Goal: Information Seeking & Learning: Learn about a topic

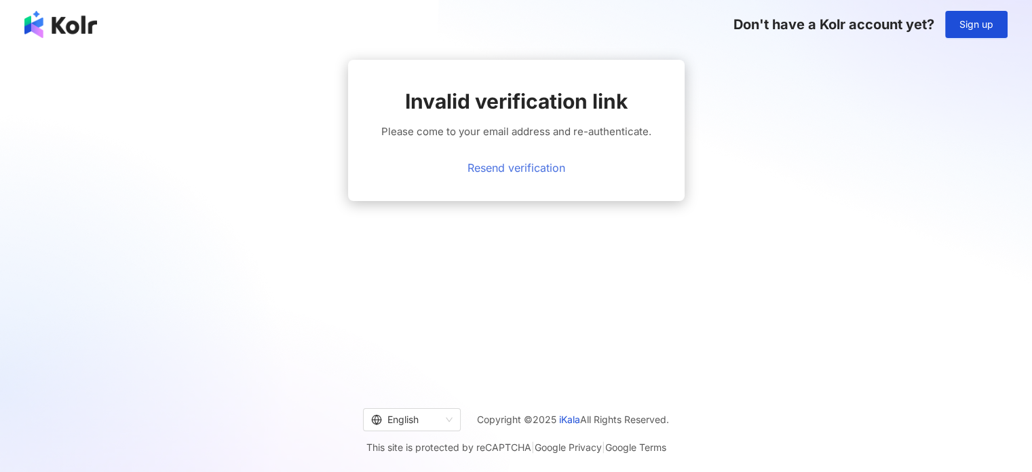
click at [527, 165] on link "Resend verification" at bounding box center [517, 167] width 98 height 12
click at [514, 170] on link "Resend verification" at bounding box center [517, 167] width 98 height 12
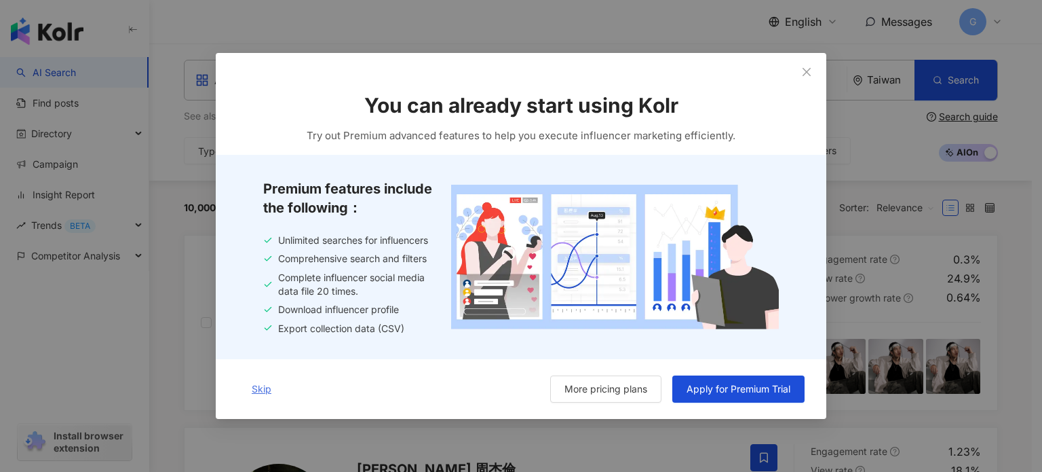
click at [262, 391] on span "Skip" at bounding box center [262, 388] width 20 height 11
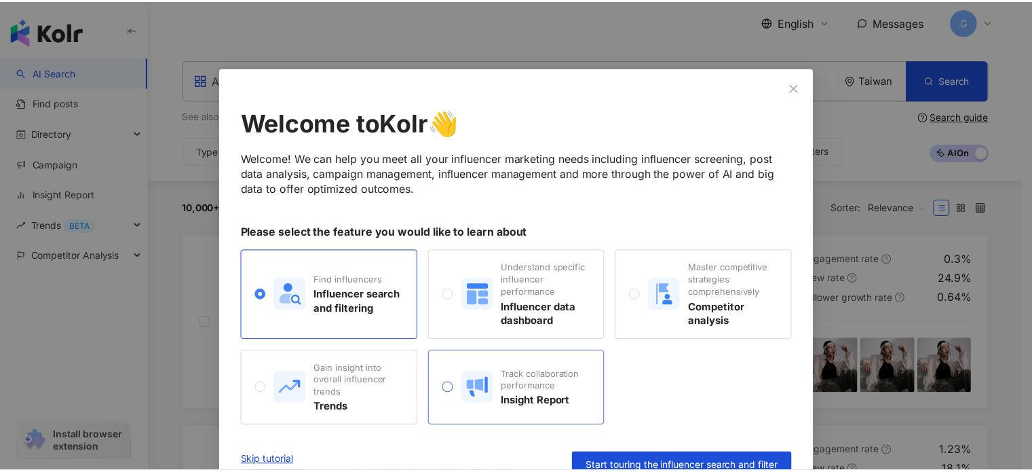
scroll to position [24, 0]
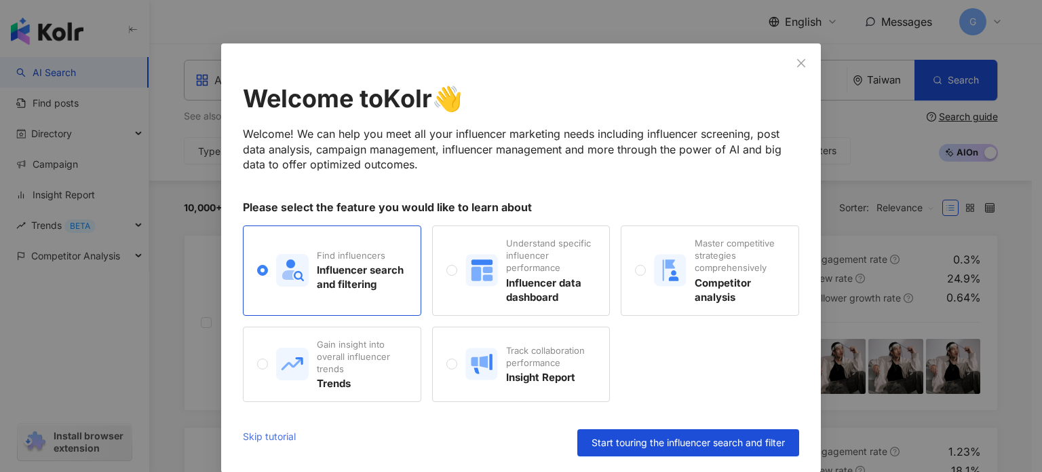
click at [271, 436] on link "Skip tutorial" at bounding box center [269, 442] width 53 height 27
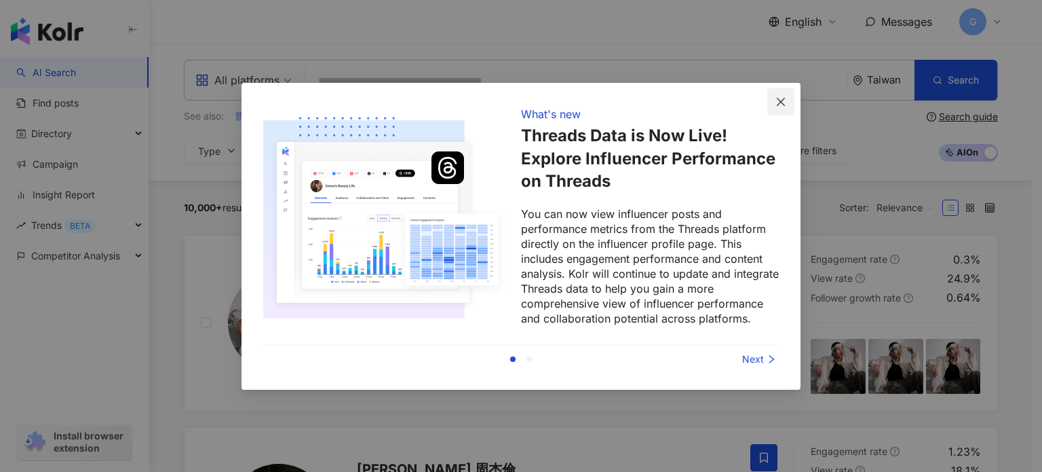
click at [782, 102] on icon "close" at bounding box center [781, 101] width 11 height 11
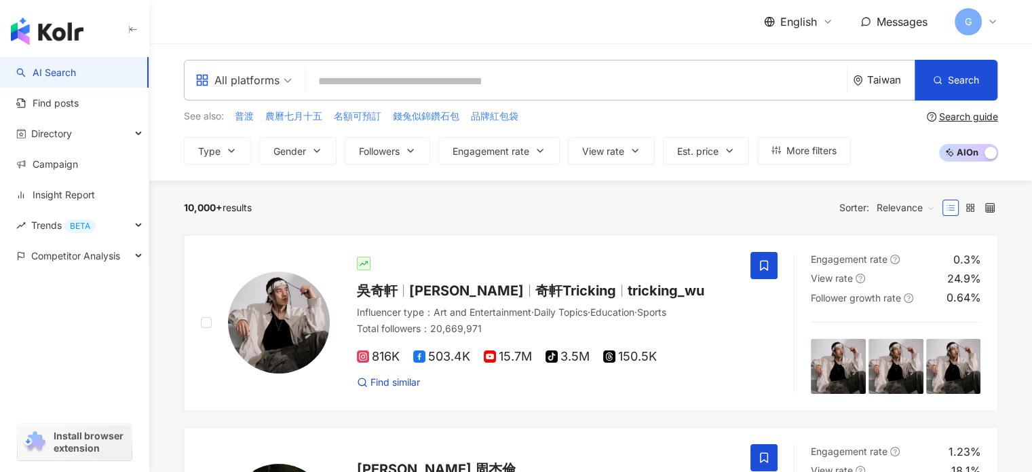
click at [345, 81] on input "search" at bounding box center [576, 82] width 531 height 26
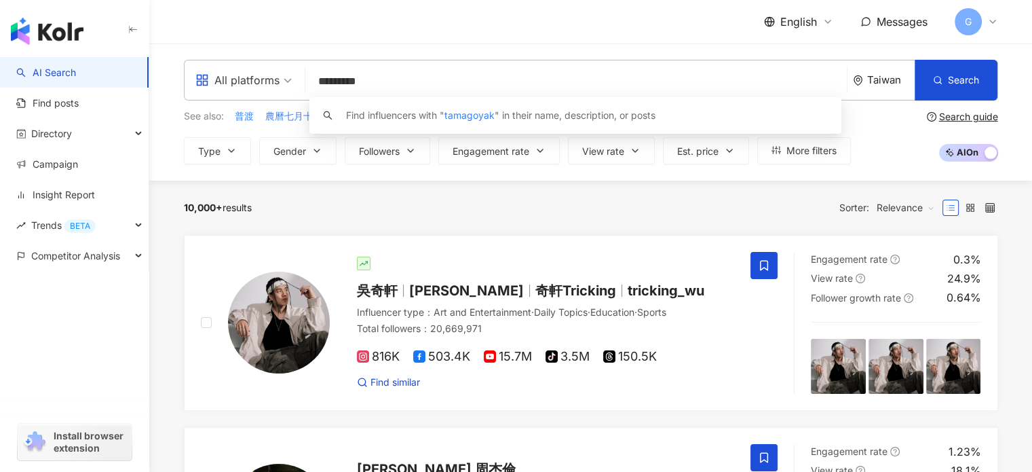
type input "**********"
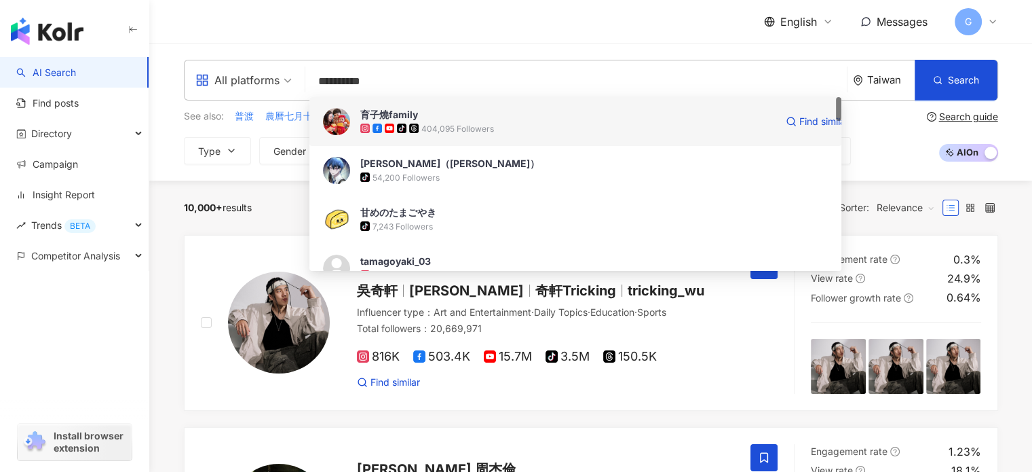
click at [498, 124] on div "tiktok-icon 404,095 Followers" at bounding box center [567, 128] width 415 height 14
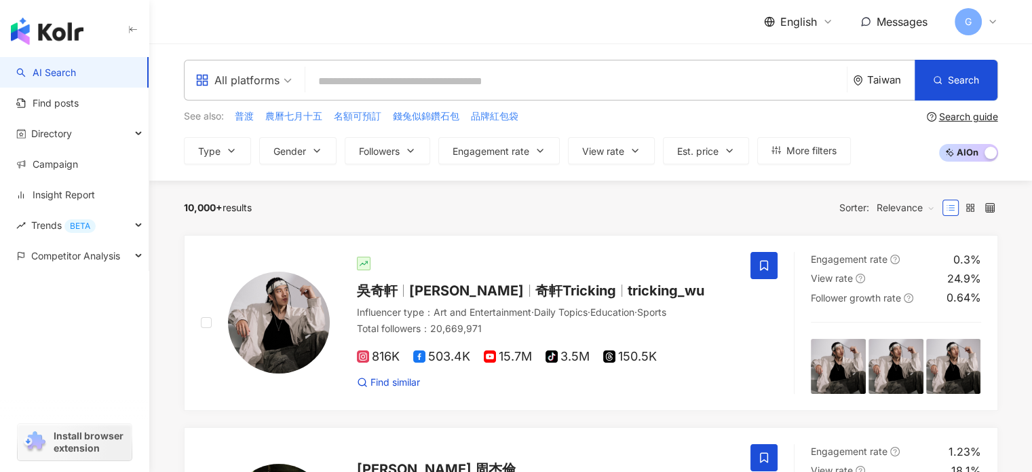
paste input "*********"
type input "*********"
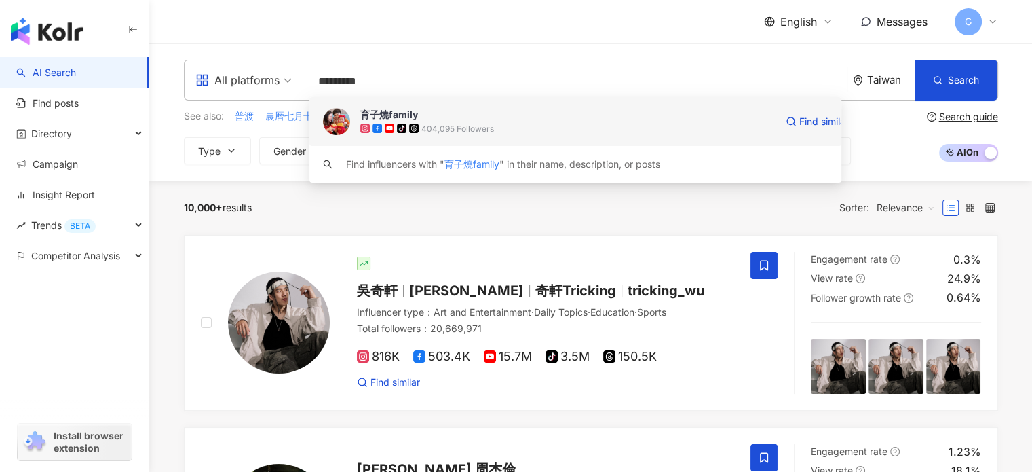
click at [444, 117] on span "育子燒family" at bounding box center [567, 115] width 415 height 14
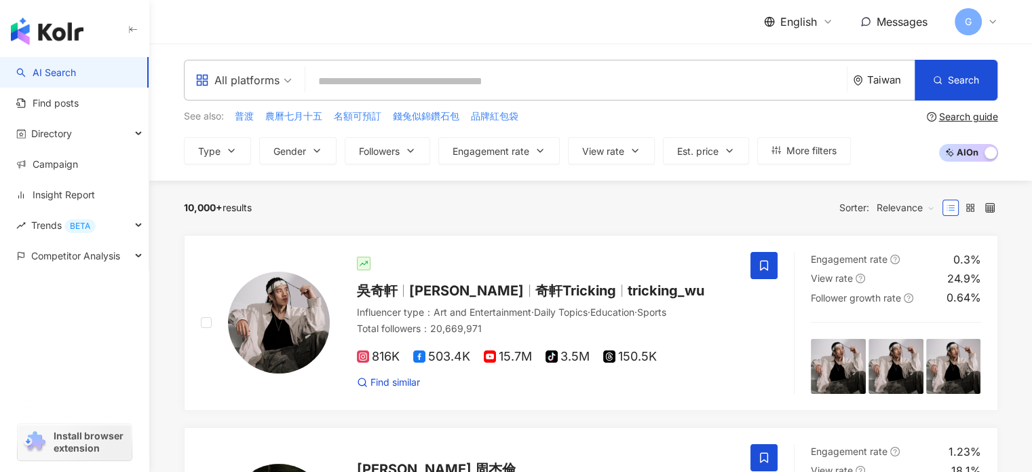
paste input "***"
type input "***"
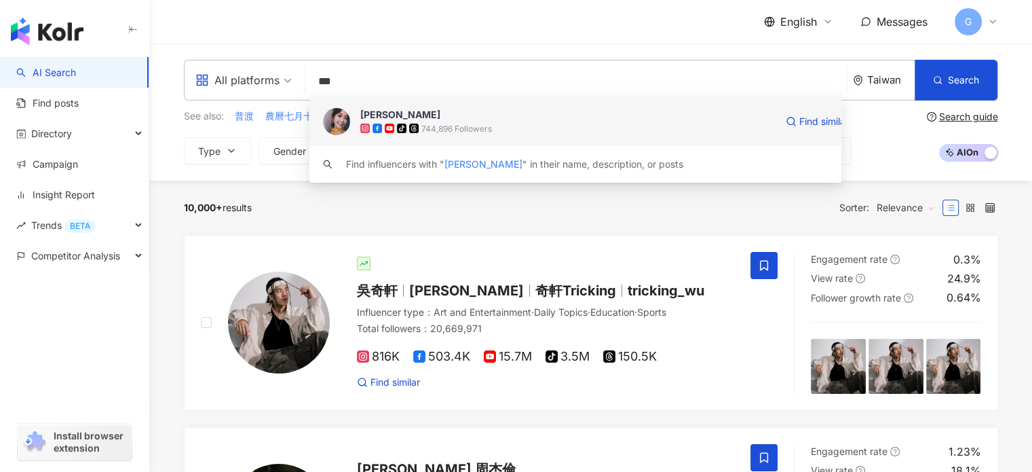
click at [510, 123] on div "tiktok-icon 744,896 Followers" at bounding box center [567, 128] width 415 height 14
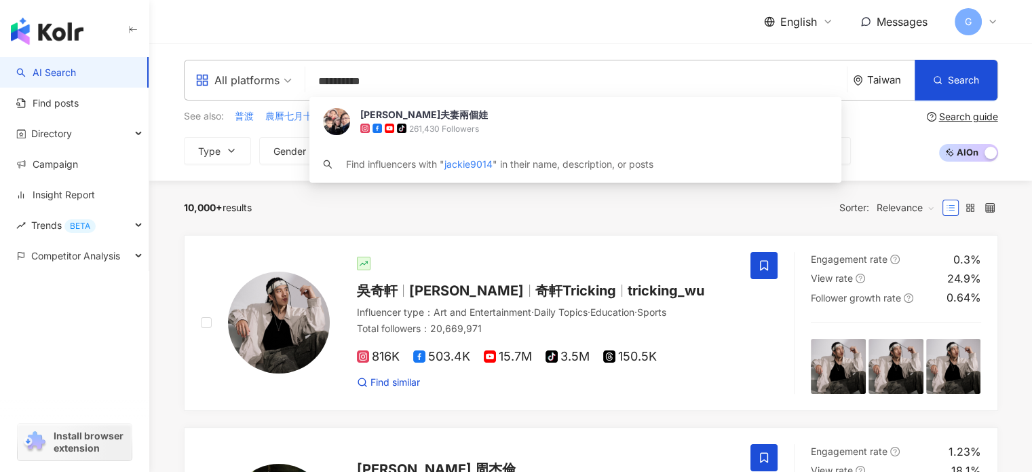
type input "**********"
drag, startPoint x: 371, startPoint y: 83, endPoint x: 288, endPoint y: 83, distance: 83.5
click at [288, 83] on div "**********" at bounding box center [591, 80] width 814 height 41
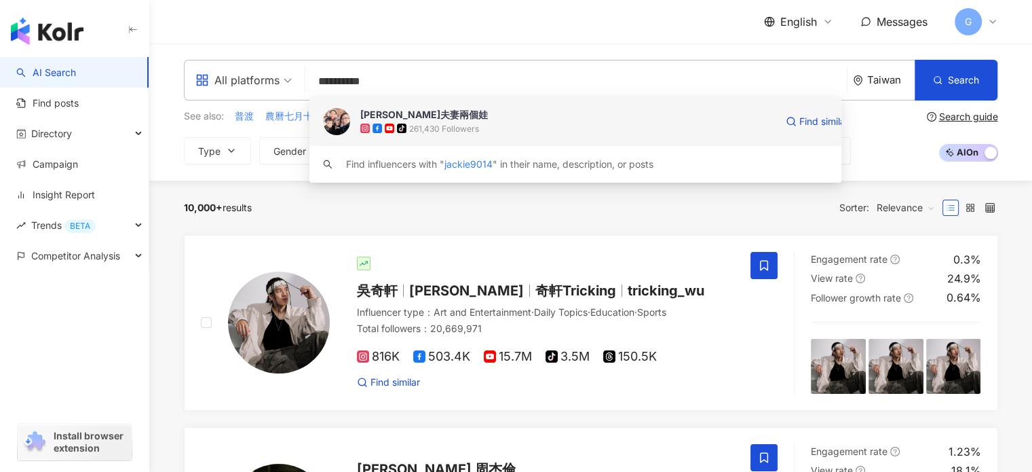
click at [451, 114] on span "傑克夫妻兩個娃" at bounding box center [567, 115] width 415 height 14
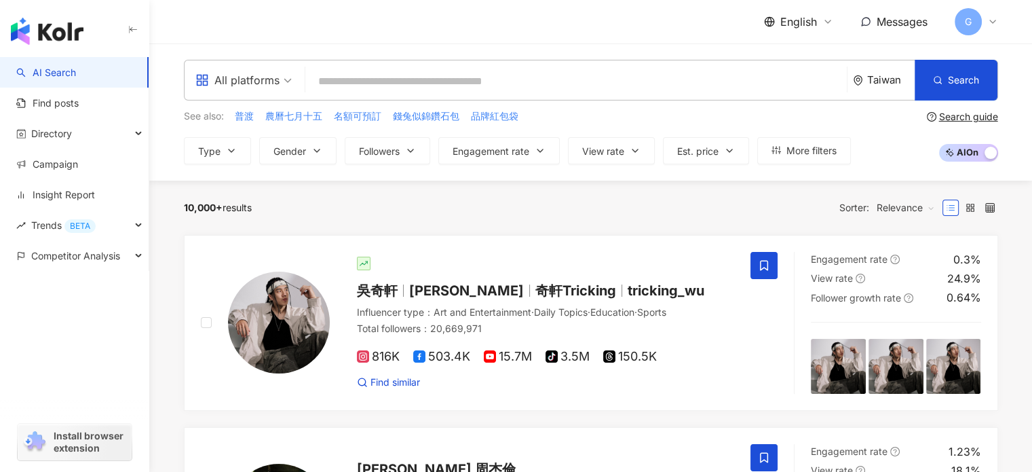
click at [367, 90] on input "search" at bounding box center [576, 82] width 531 height 26
paste input "*********"
type input "*********"
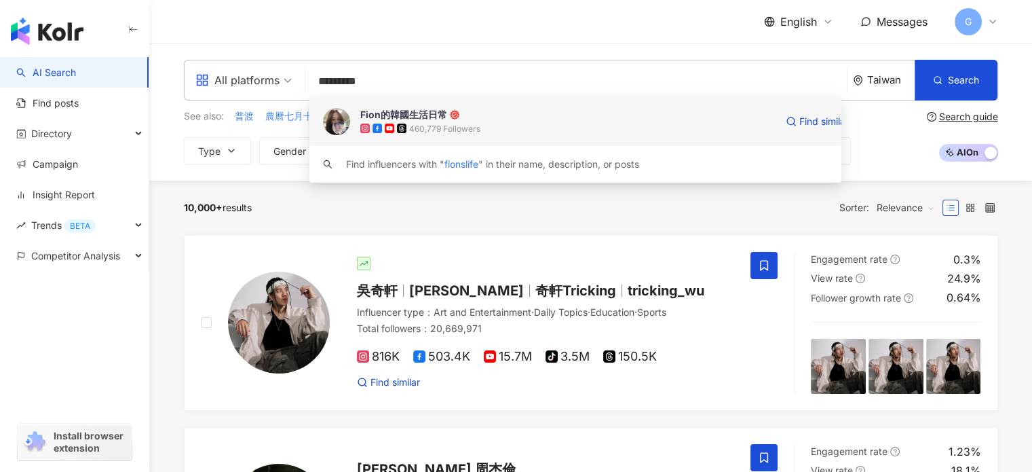
click at [541, 125] on div "460,779 Followers" at bounding box center [567, 128] width 415 height 14
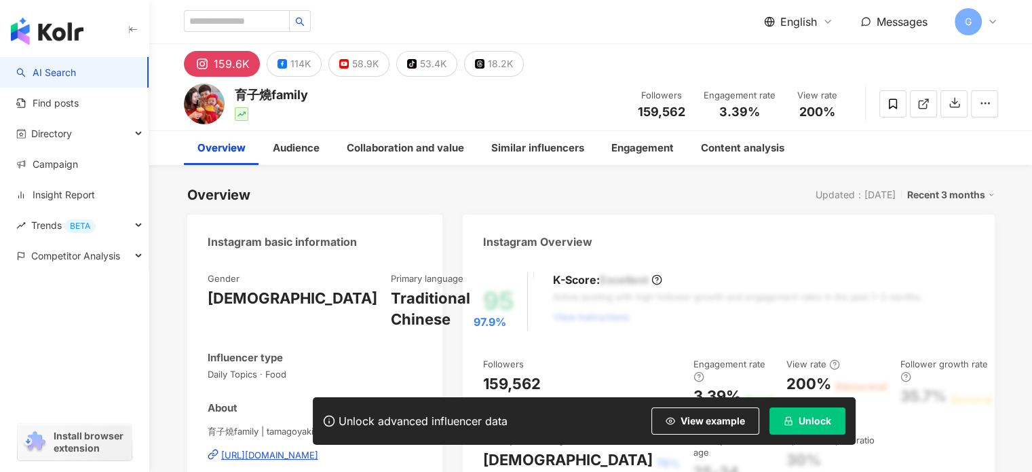
click at [991, 21] on icon at bounding box center [992, 21] width 5 height 3
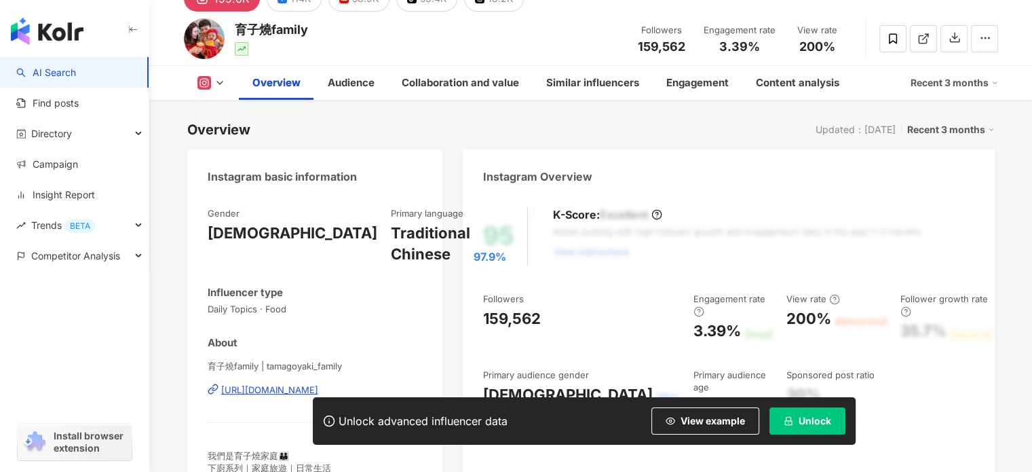
scroll to position [5, 0]
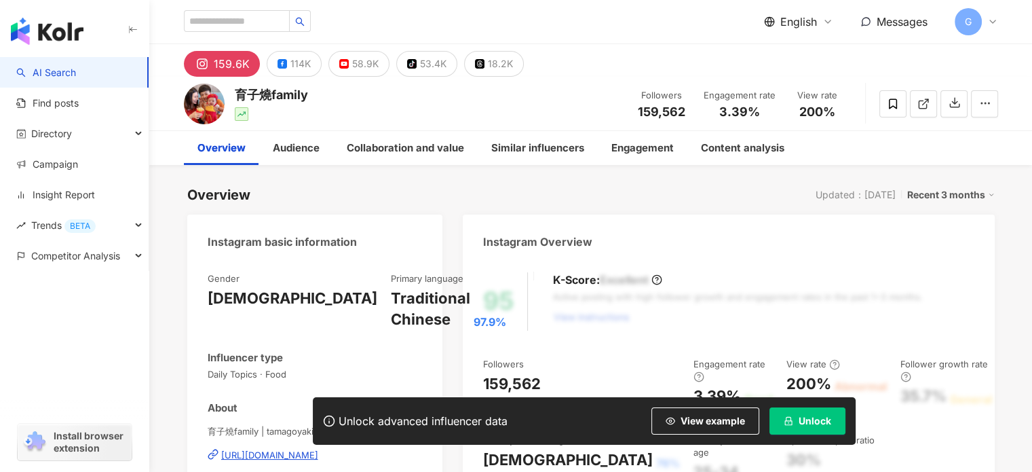
click at [805, 419] on span "Unlock" at bounding box center [815, 420] width 33 height 11
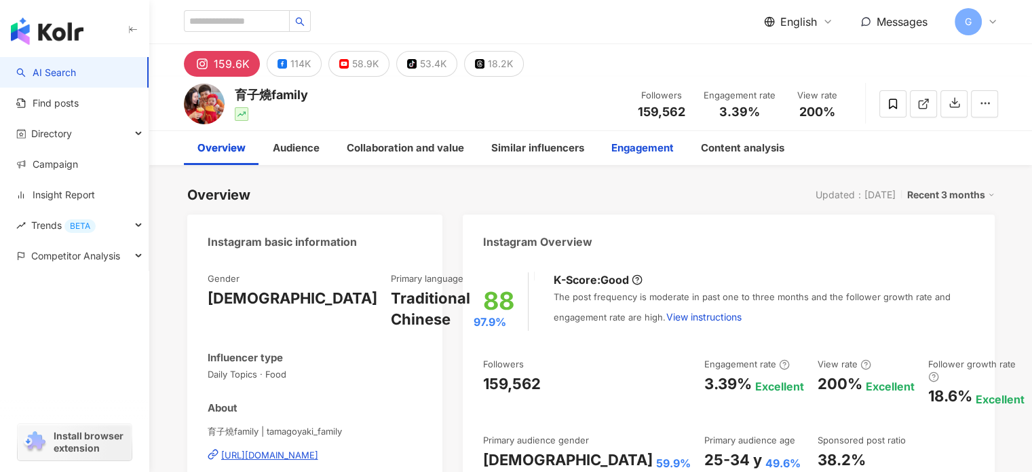
click at [636, 152] on div "Engagement" at bounding box center [642, 148] width 62 height 16
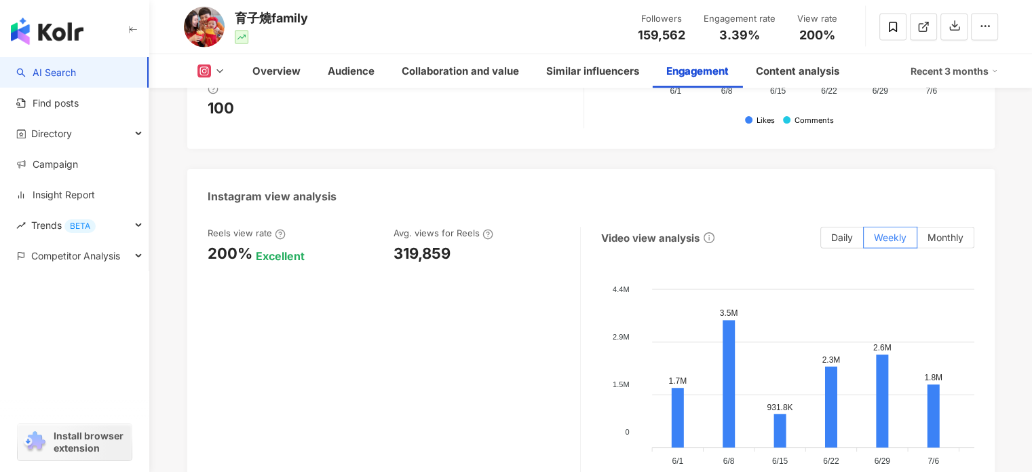
scroll to position [3068, 0]
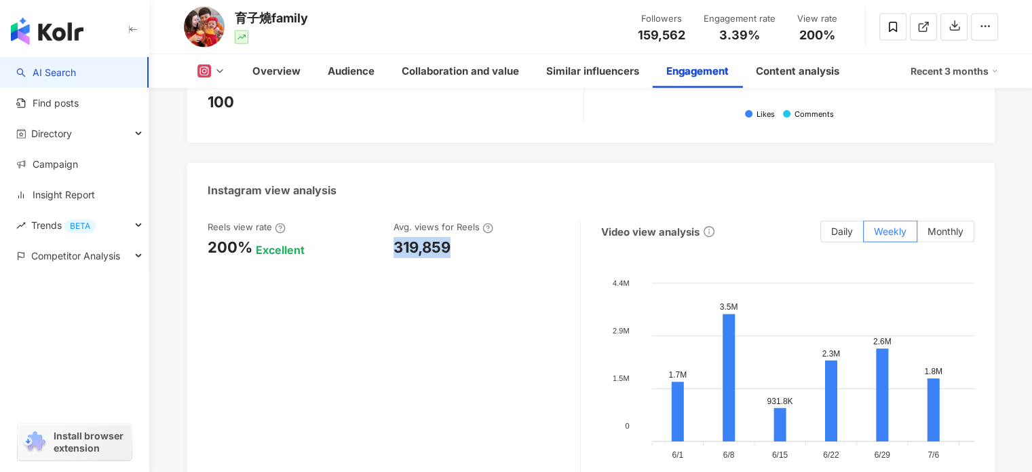
drag, startPoint x: 395, startPoint y: 248, endPoint x: 452, endPoint y: 248, distance: 57.0
click at [452, 248] on div "319,859" at bounding box center [480, 247] width 173 height 21
copy div "319,859"
click at [397, 362] on div "Reels view rate 200% Excellent Avg. views for Reels 319,859" at bounding box center [394, 356] width 373 height 271
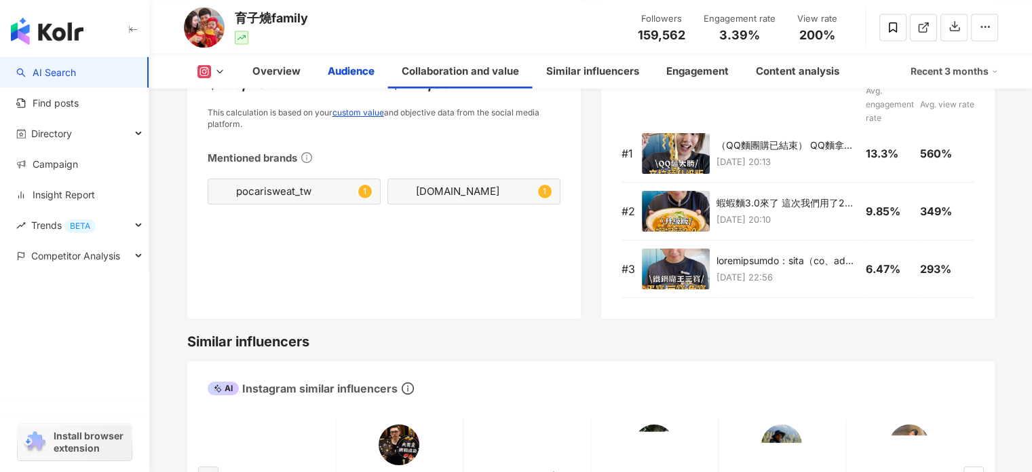
scroll to position [1778, 0]
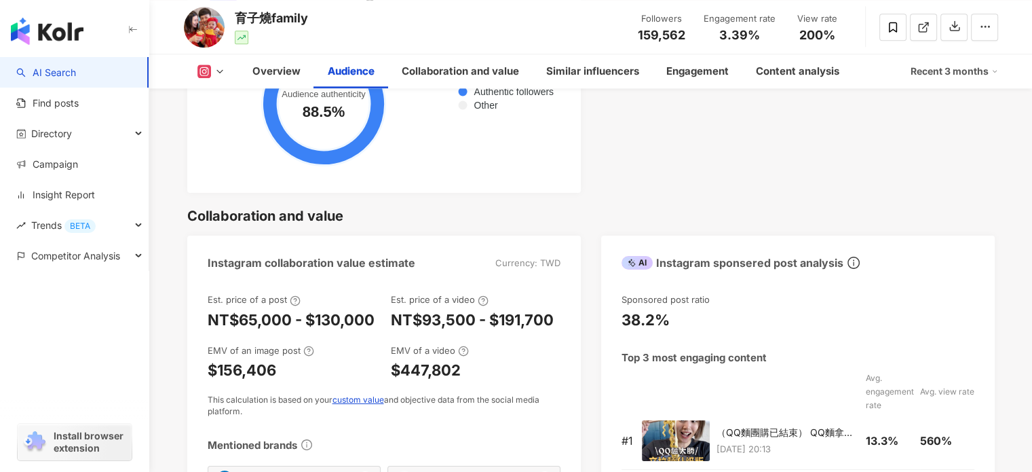
click at [214, 71] on icon at bounding box center [219, 71] width 11 height 11
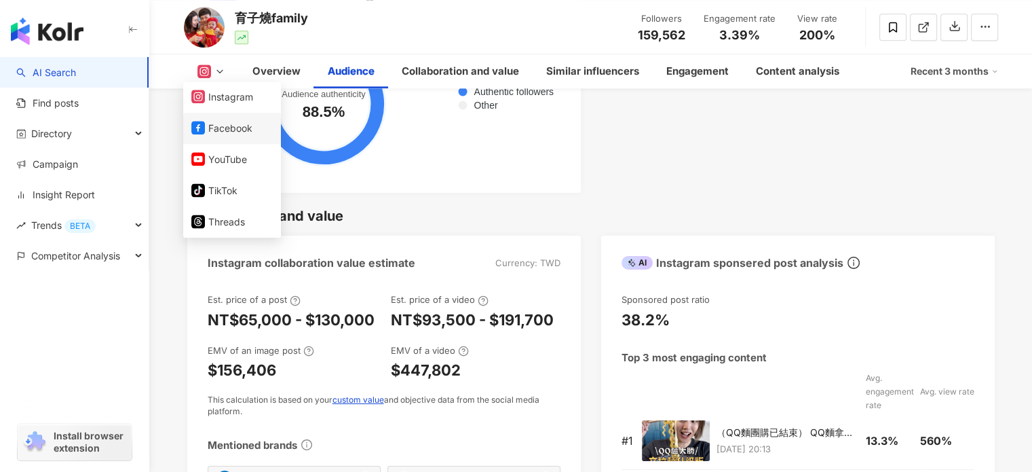
click at [214, 126] on button "Facebook" at bounding box center [231, 128] width 81 height 19
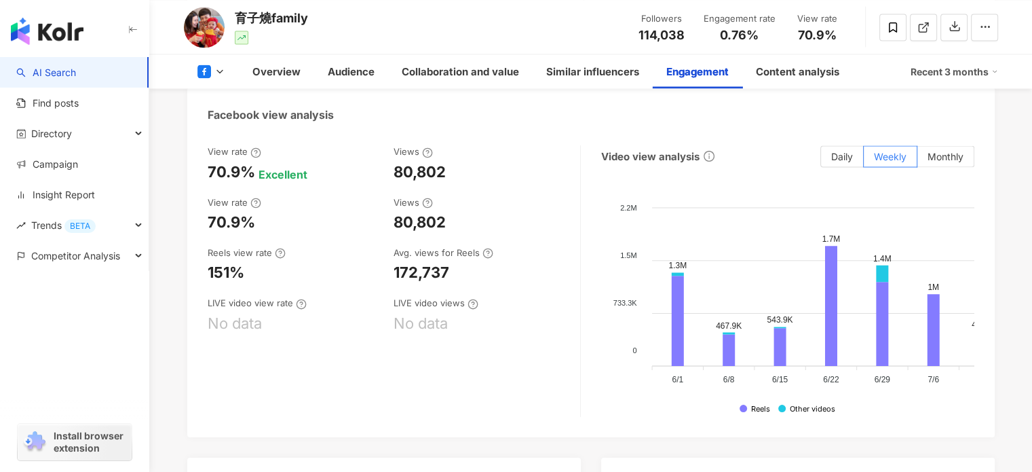
scroll to position [2525, 0]
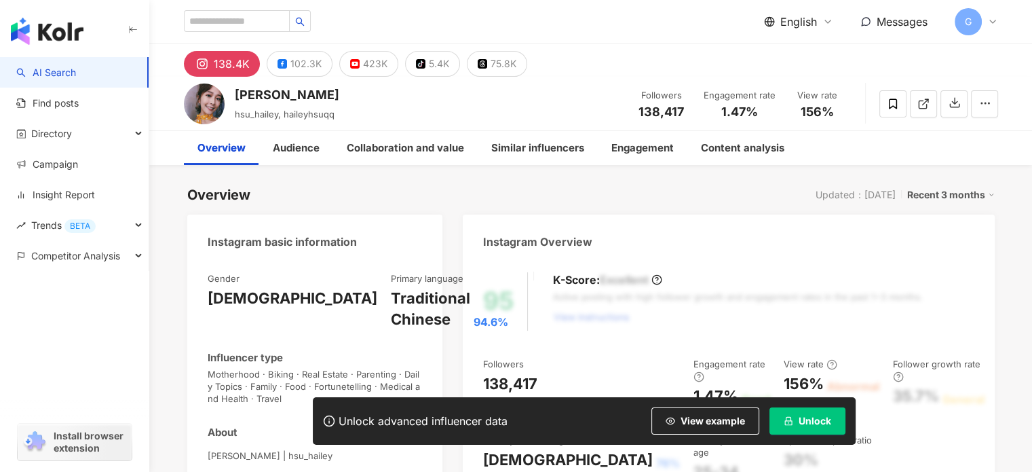
click at [806, 412] on button "Unlock" at bounding box center [807, 420] width 76 height 27
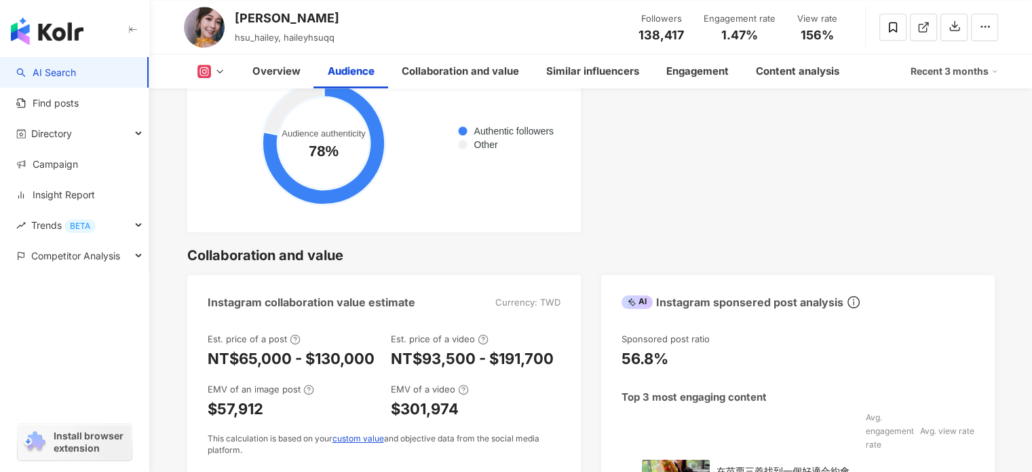
scroll to position [1968, 0]
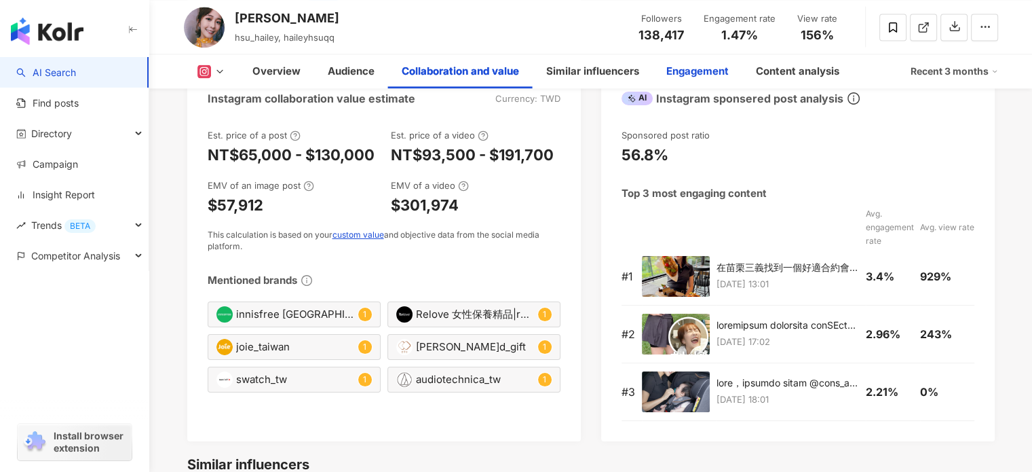
click at [692, 73] on div "Engagement" at bounding box center [697, 71] width 62 height 16
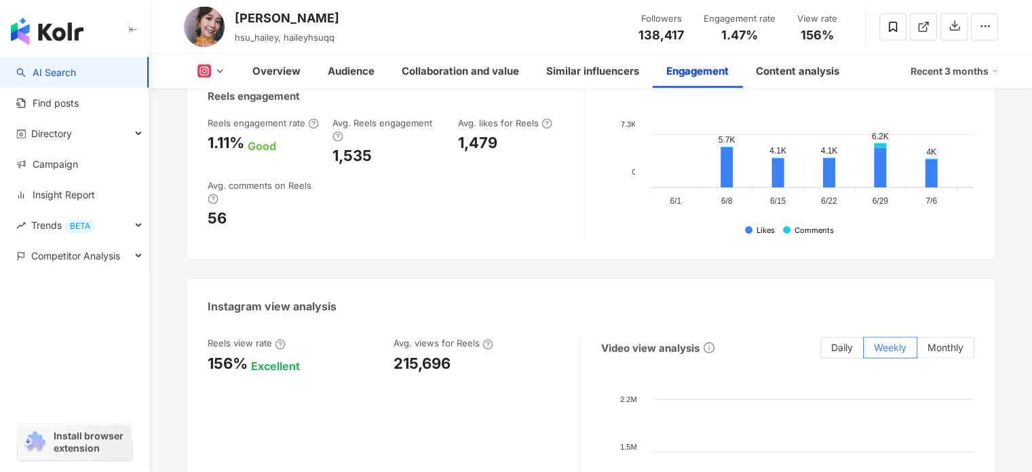
scroll to position [3040, 0]
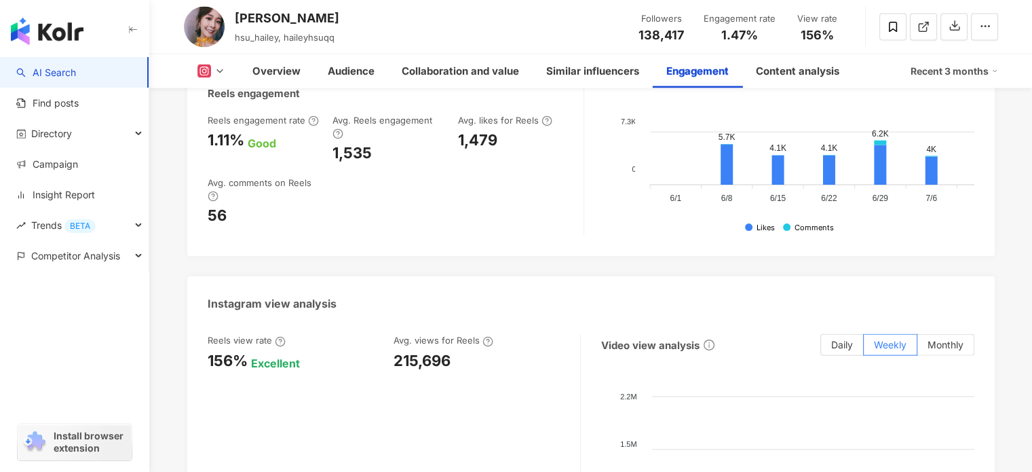
click at [223, 70] on icon at bounding box center [219, 71] width 11 height 11
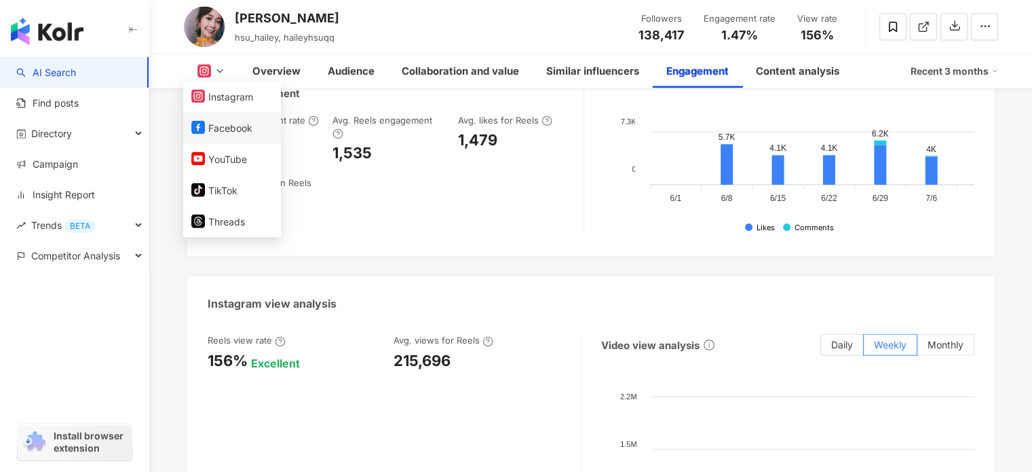
click at [214, 123] on button "Facebook" at bounding box center [231, 128] width 81 height 19
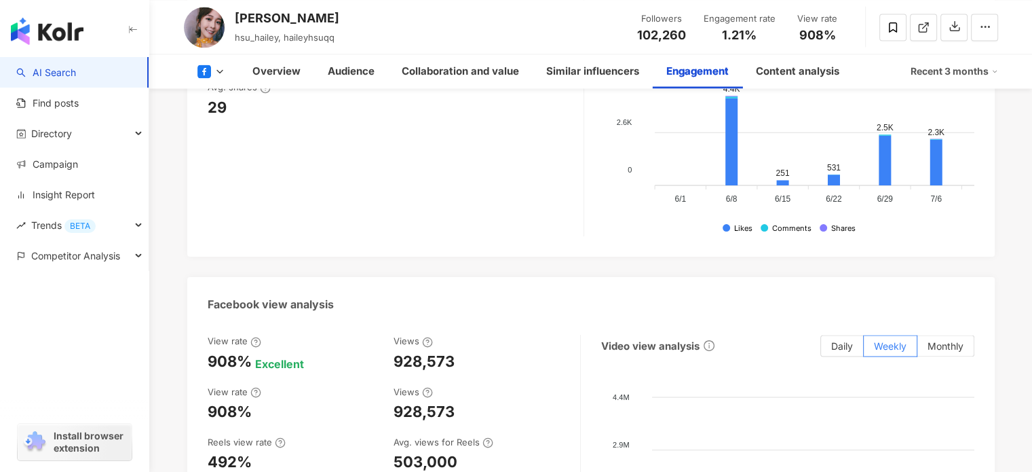
scroll to position [2251, 0]
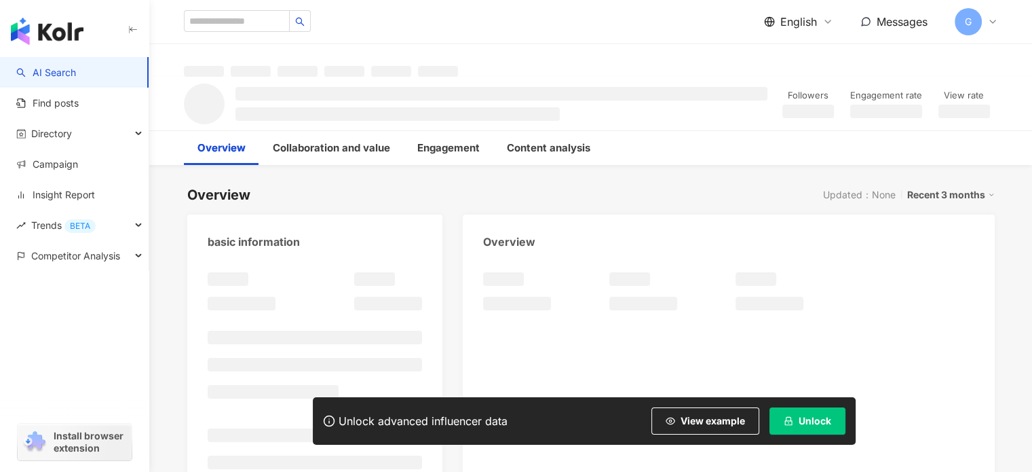
click at [801, 418] on span "Unlock" at bounding box center [815, 420] width 33 height 11
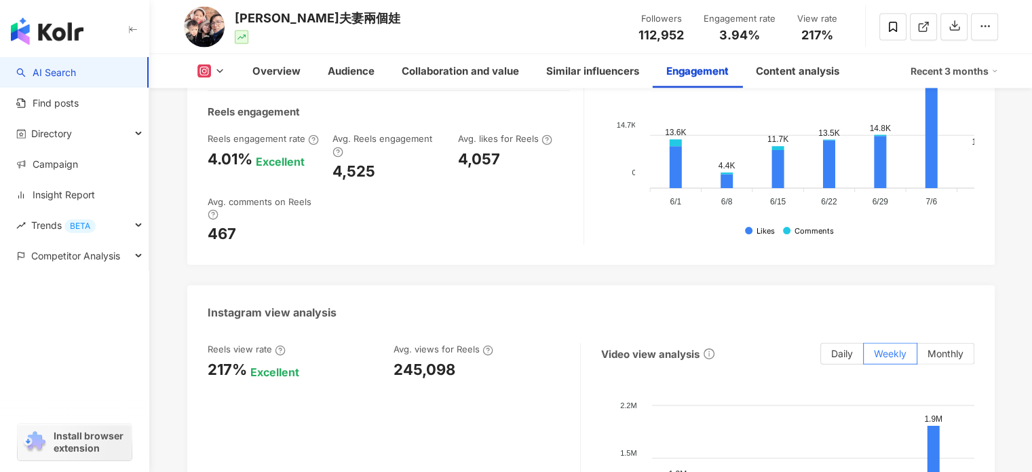
scroll to position [2985, 0]
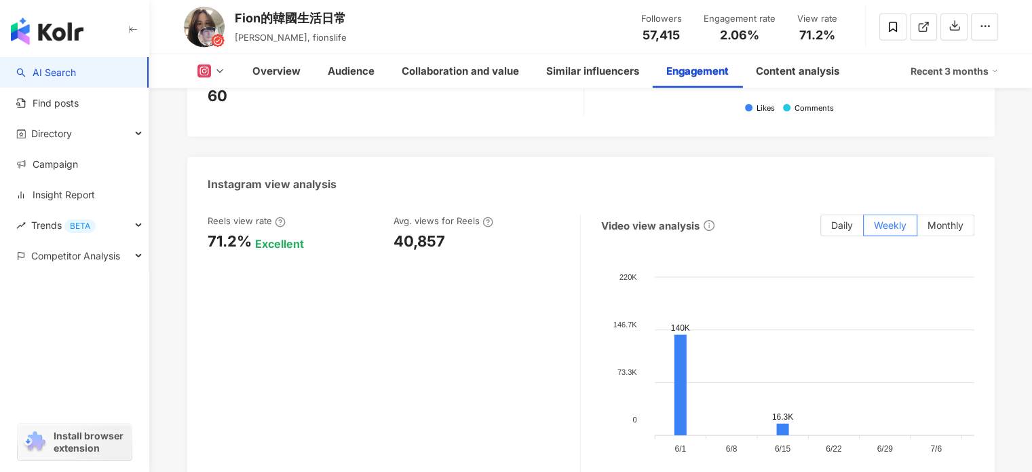
scroll to position [3121, 0]
